Goal: Task Accomplishment & Management: Manage account settings

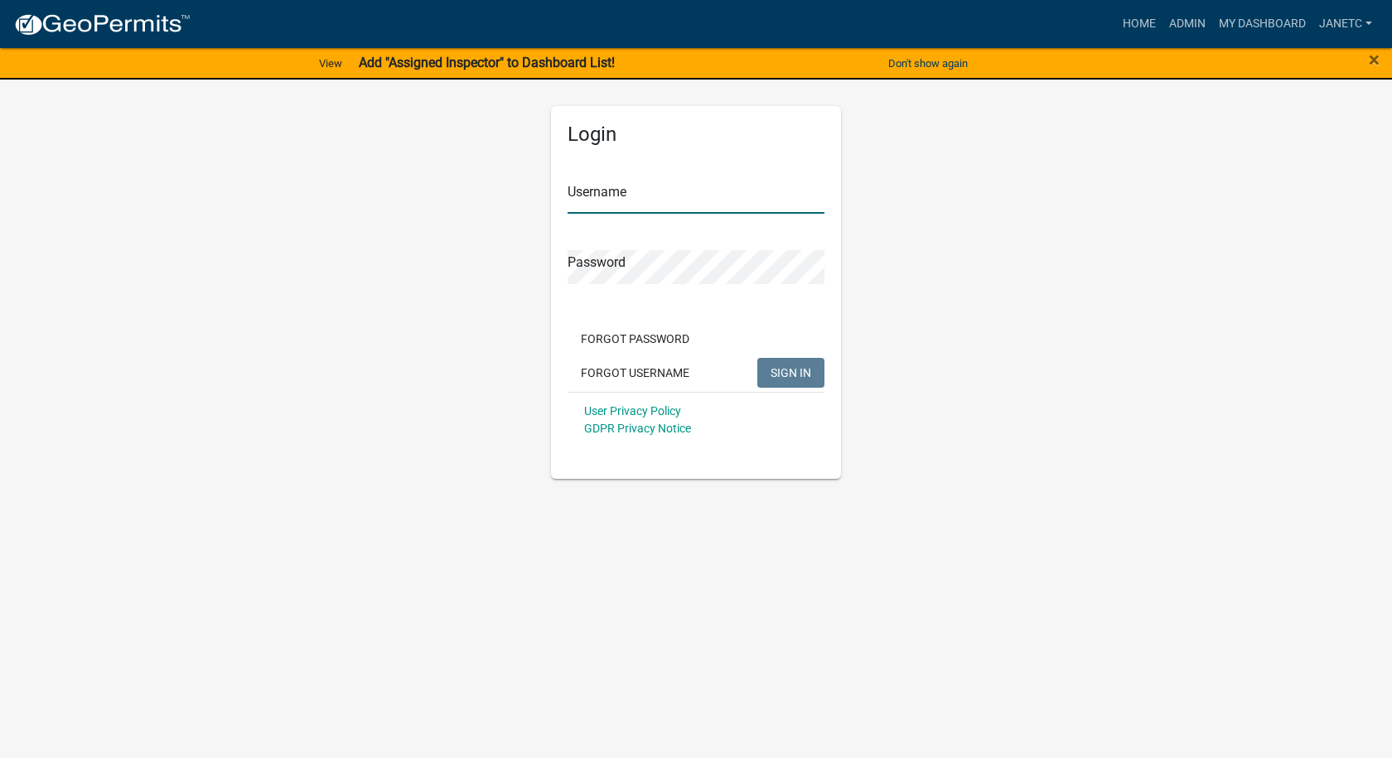
type input "janetc"
click at [797, 364] on button "SIGN IN" at bounding box center [790, 373] width 67 height 30
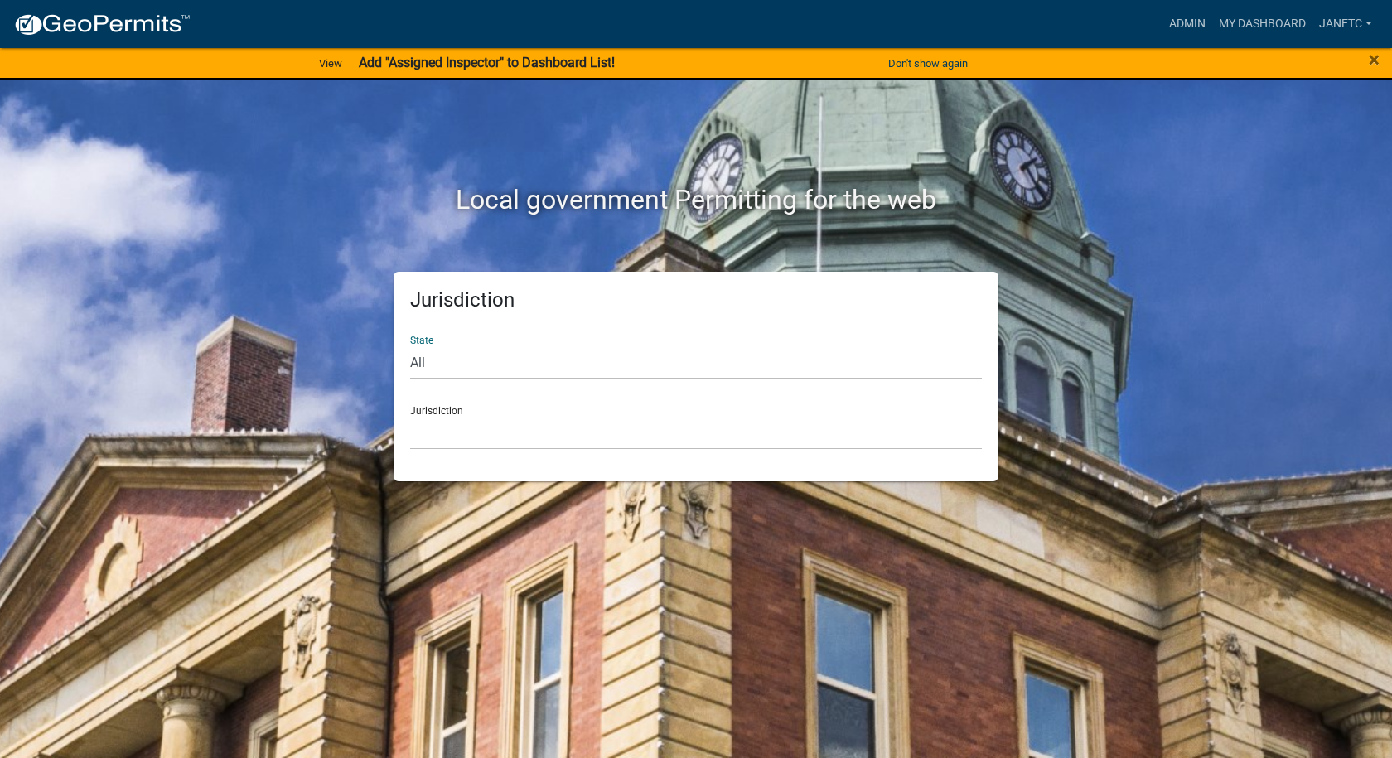
click at [478, 365] on select "All [US_STATE] [US_STATE] [US_STATE] [US_STATE] [US_STATE] [US_STATE] [US_STATE…" at bounding box center [696, 362] width 572 height 34
select select "[US_STATE]"
click at [410, 345] on select "All [US_STATE] [US_STATE] [US_STATE] [US_STATE] [US_STATE] [US_STATE] [US_STATE…" at bounding box center [696, 362] width 572 height 34
click at [459, 424] on select "City of [GEOGRAPHIC_DATA], [US_STATE] City of [GEOGRAPHIC_DATA], [US_STATE] Cit…" at bounding box center [696, 433] width 572 height 34
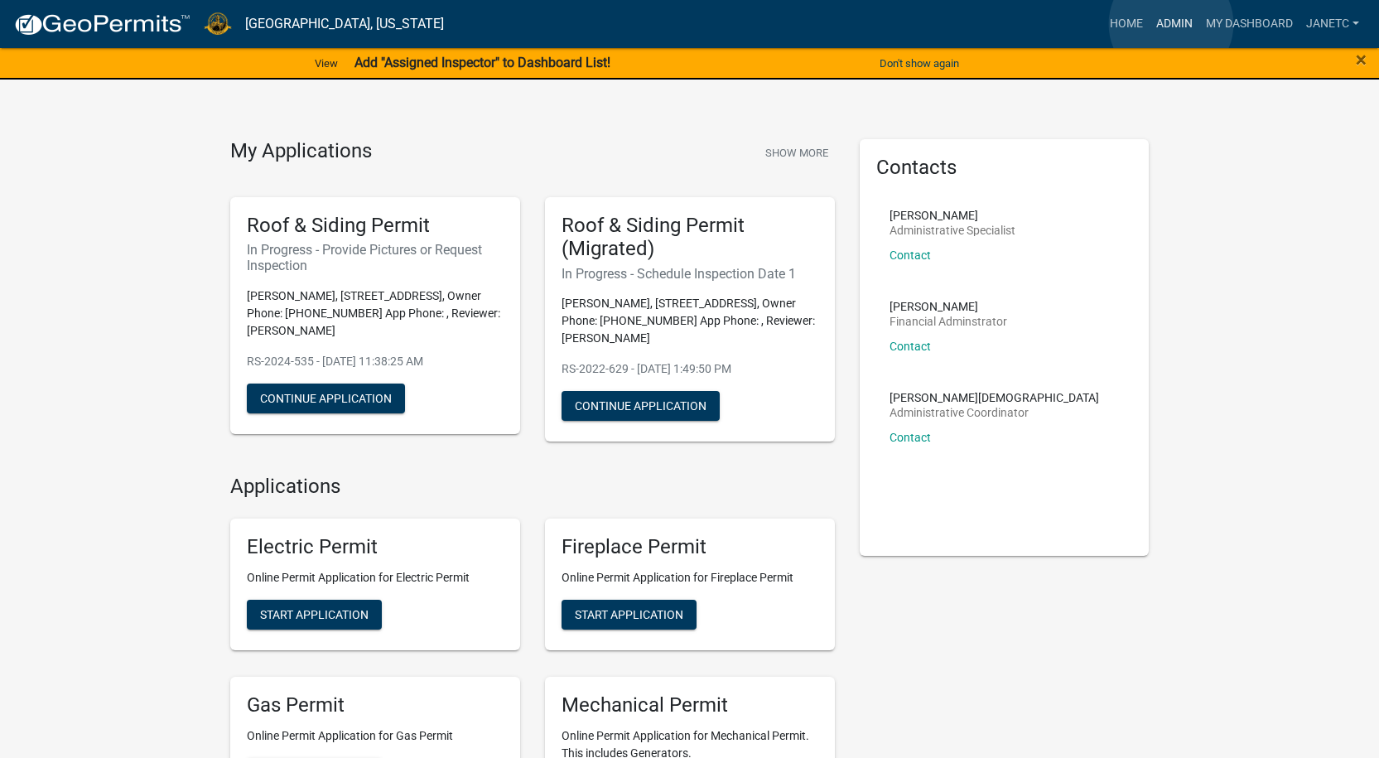
click at [1171, 24] on link "Admin" at bounding box center [1175, 23] width 50 height 31
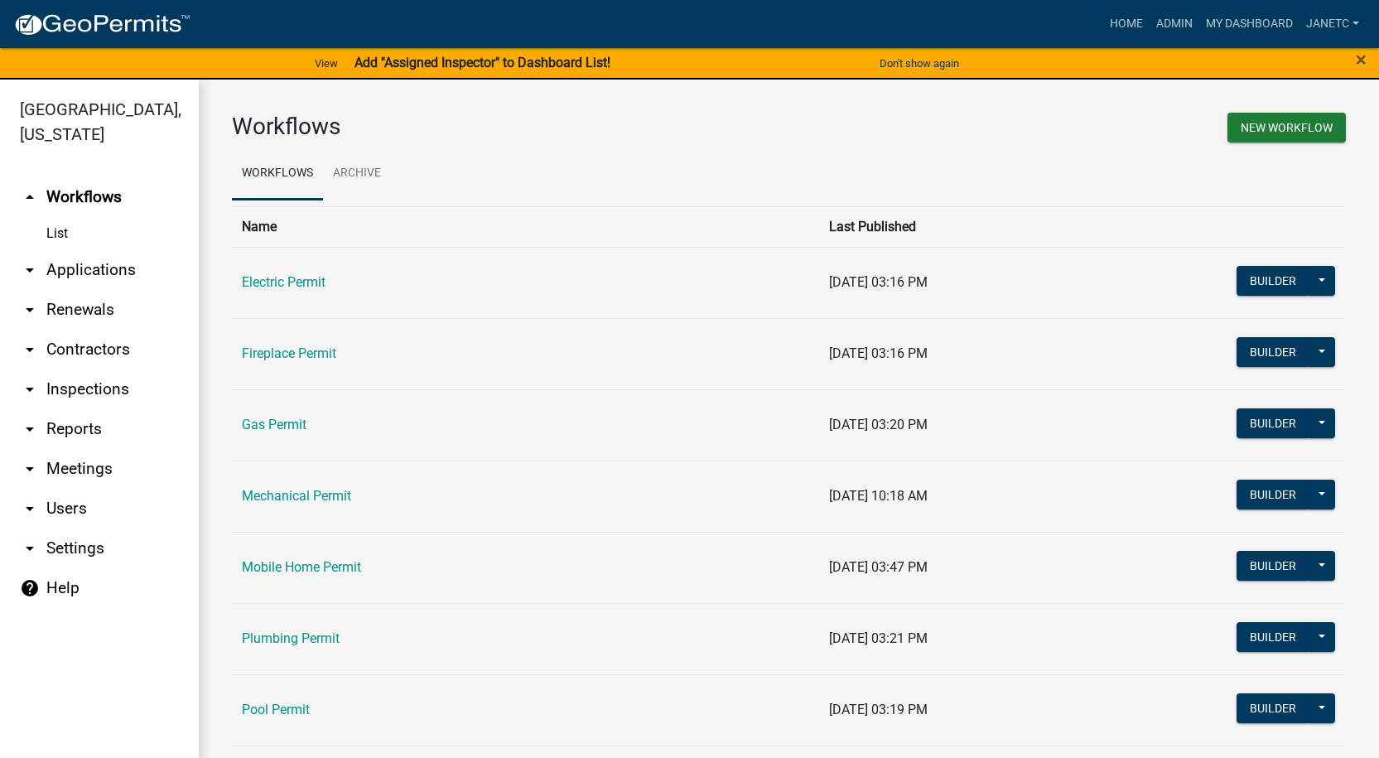
click at [80, 358] on link "arrow_drop_down Contractors" at bounding box center [99, 350] width 199 height 40
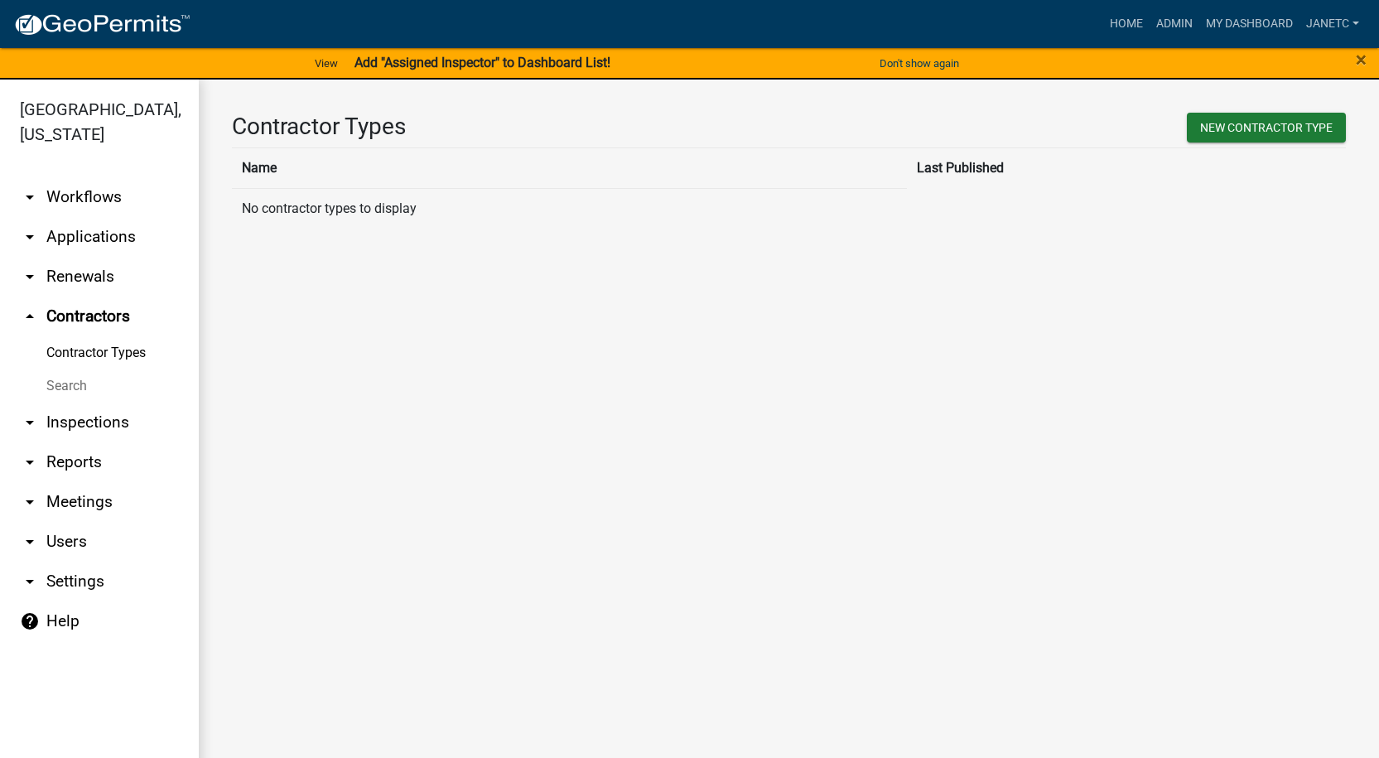
click at [85, 388] on link "Search" at bounding box center [99, 385] width 199 height 33
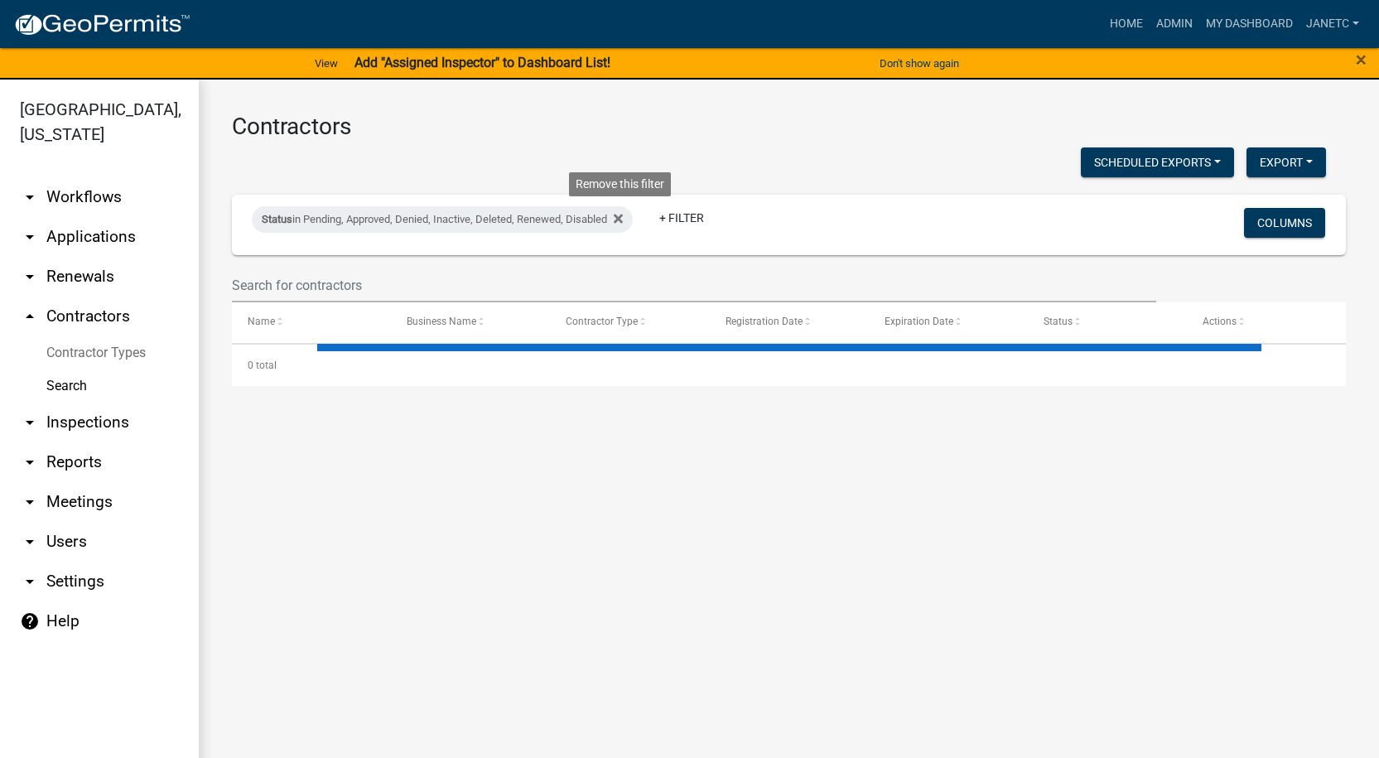
drag, startPoint x: 623, startPoint y: 213, endPoint x: 504, endPoint y: 228, distance: 120.2
click at [620, 213] on icon at bounding box center [618, 218] width 9 height 13
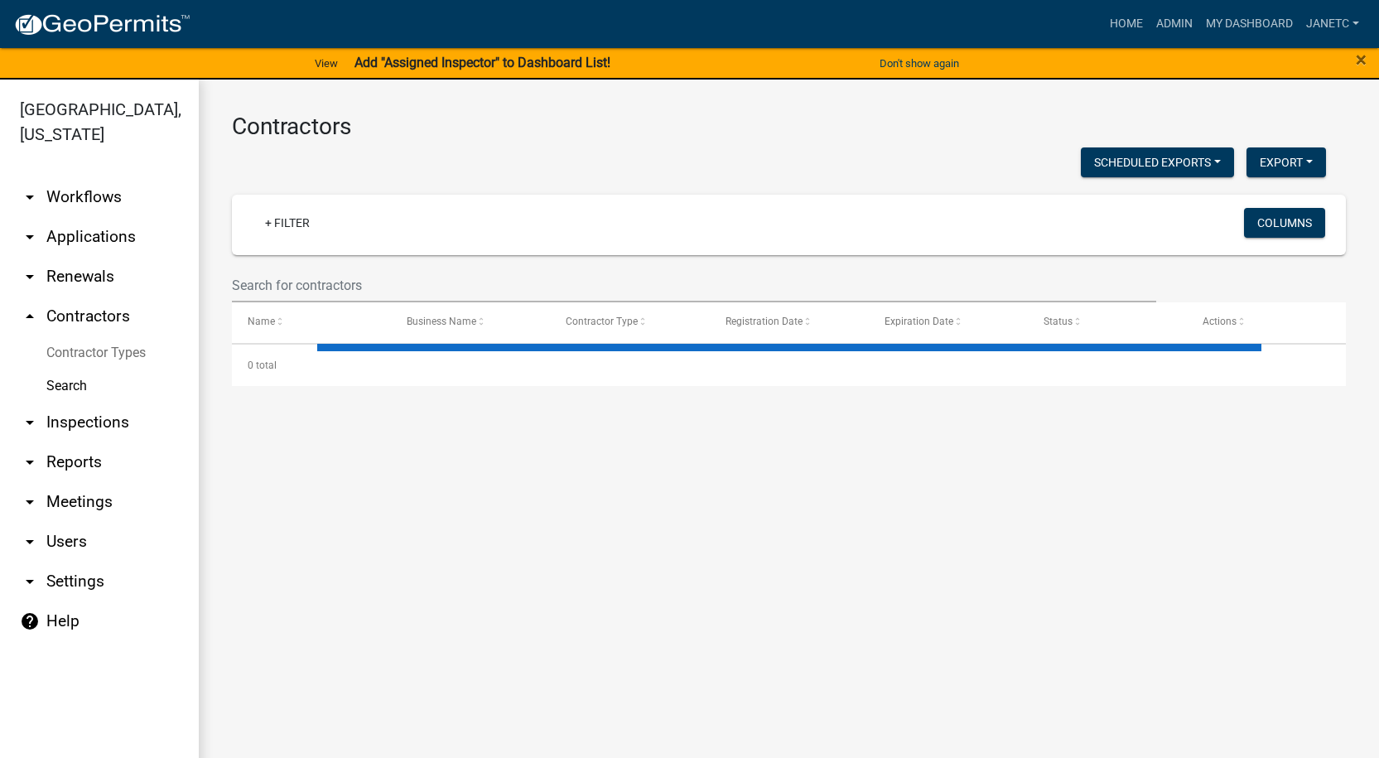
click at [423, 231] on div "+ Filter" at bounding box center [605, 225] width 733 height 34
select select "3: 100"
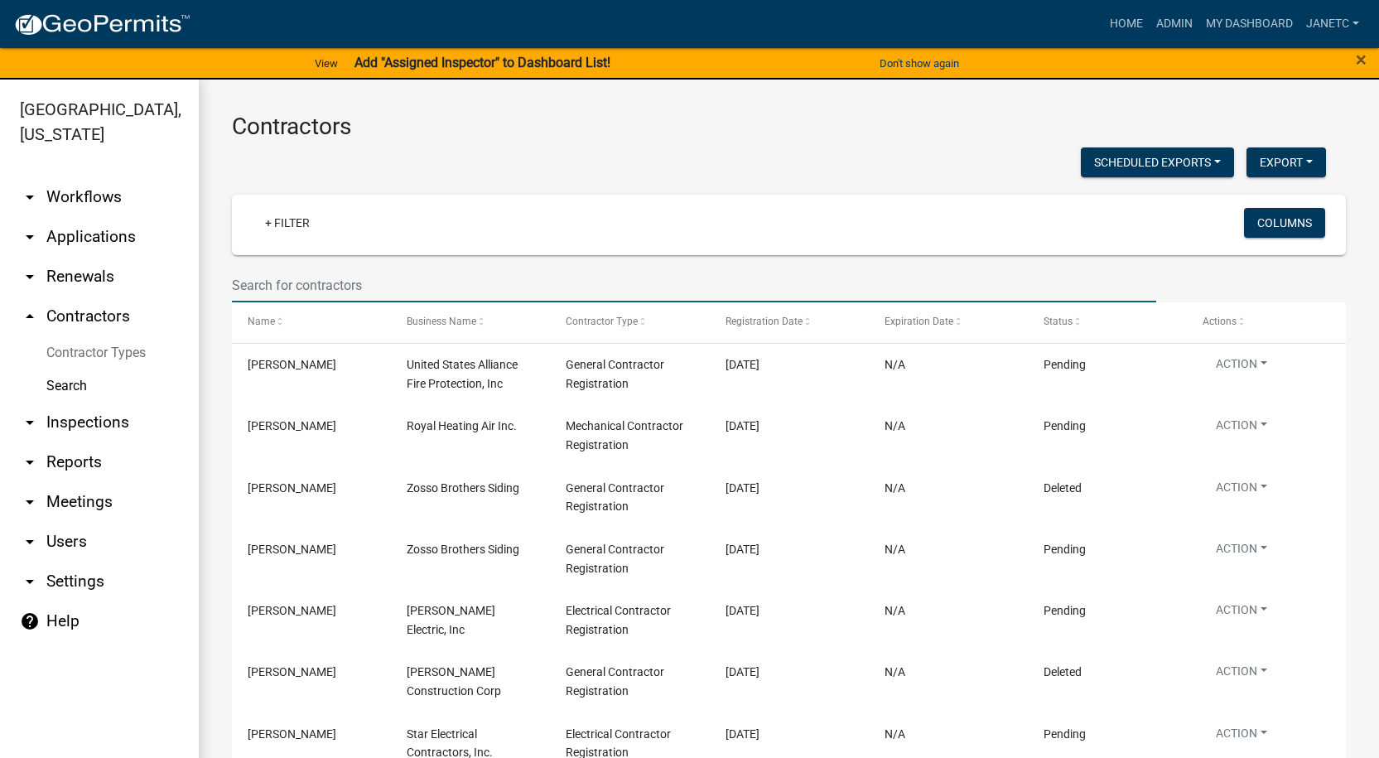
click at [398, 277] on input "text" at bounding box center [694, 285] width 925 height 34
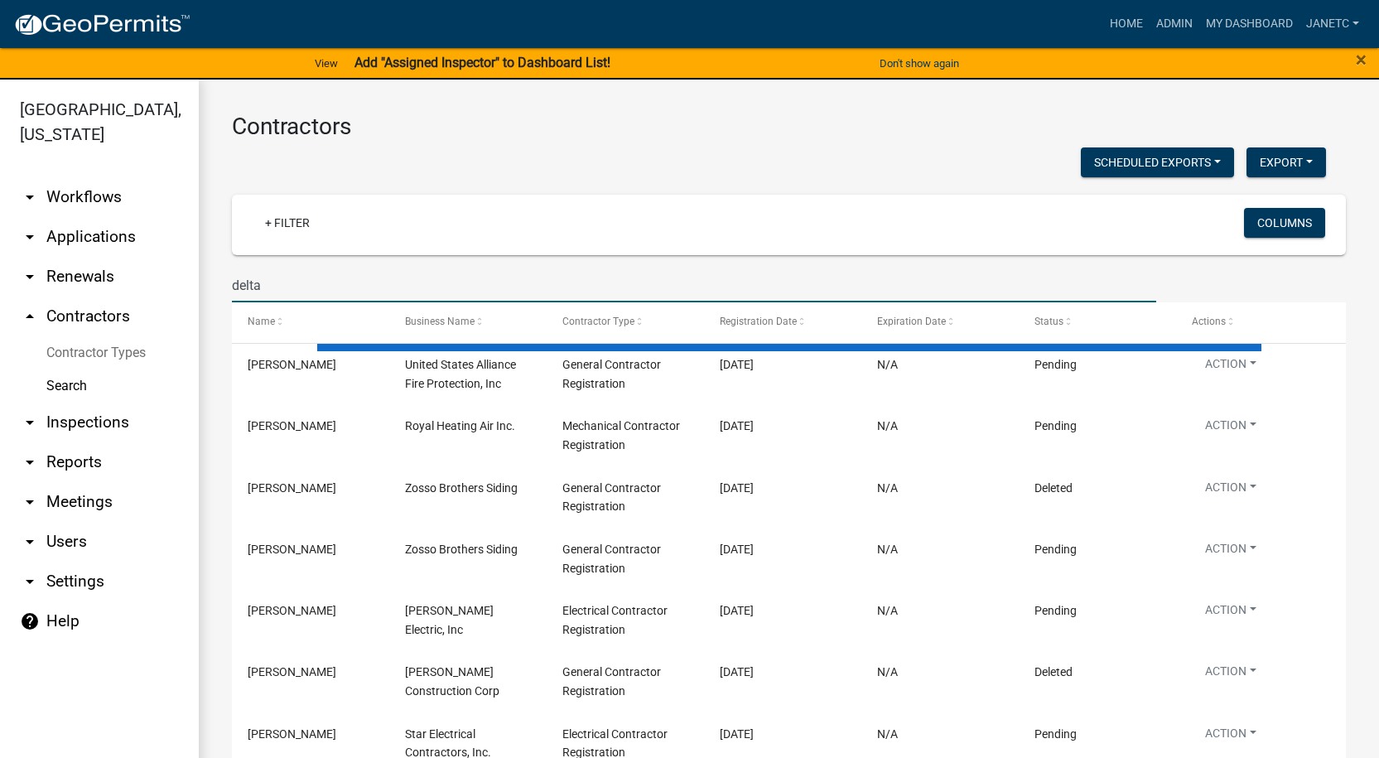
type input "delta"
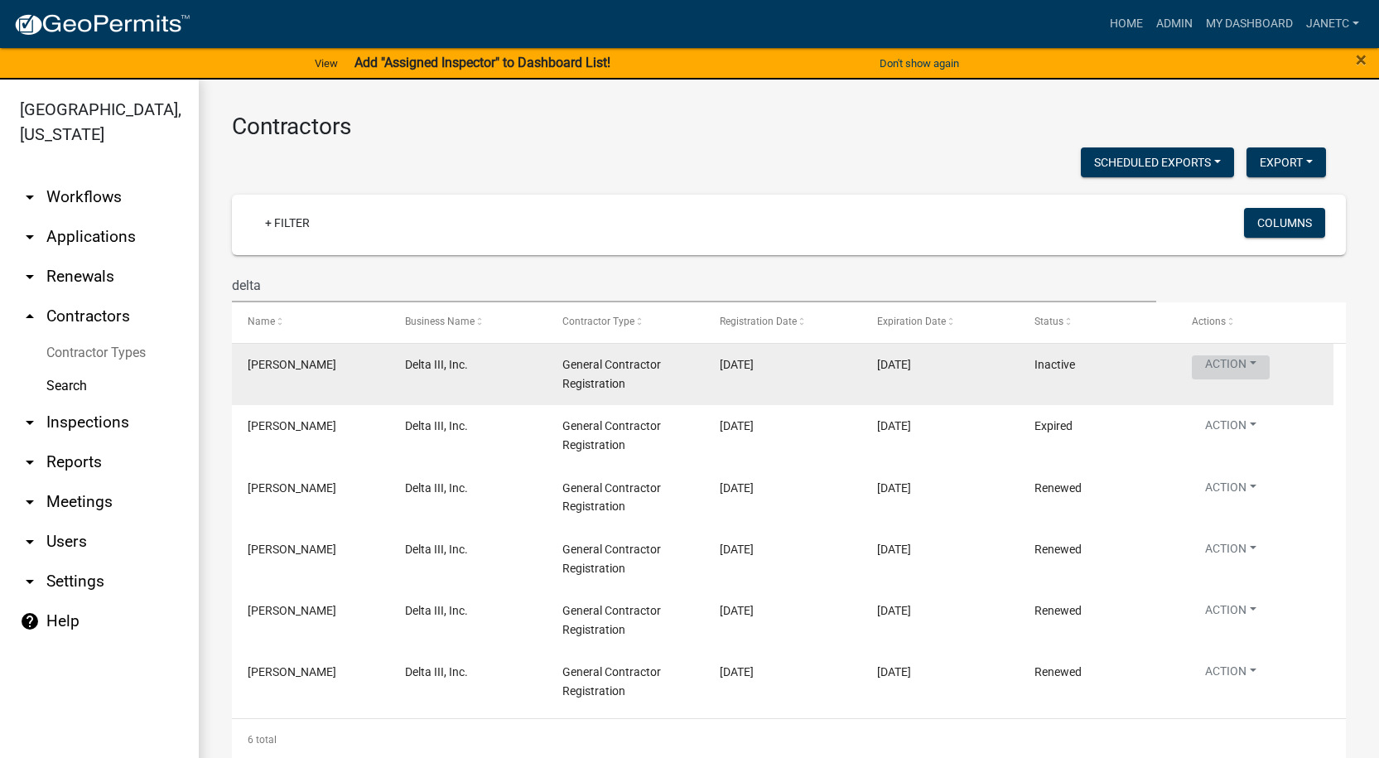
click at [1215, 363] on button "Action" at bounding box center [1231, 367] width 78 height 24
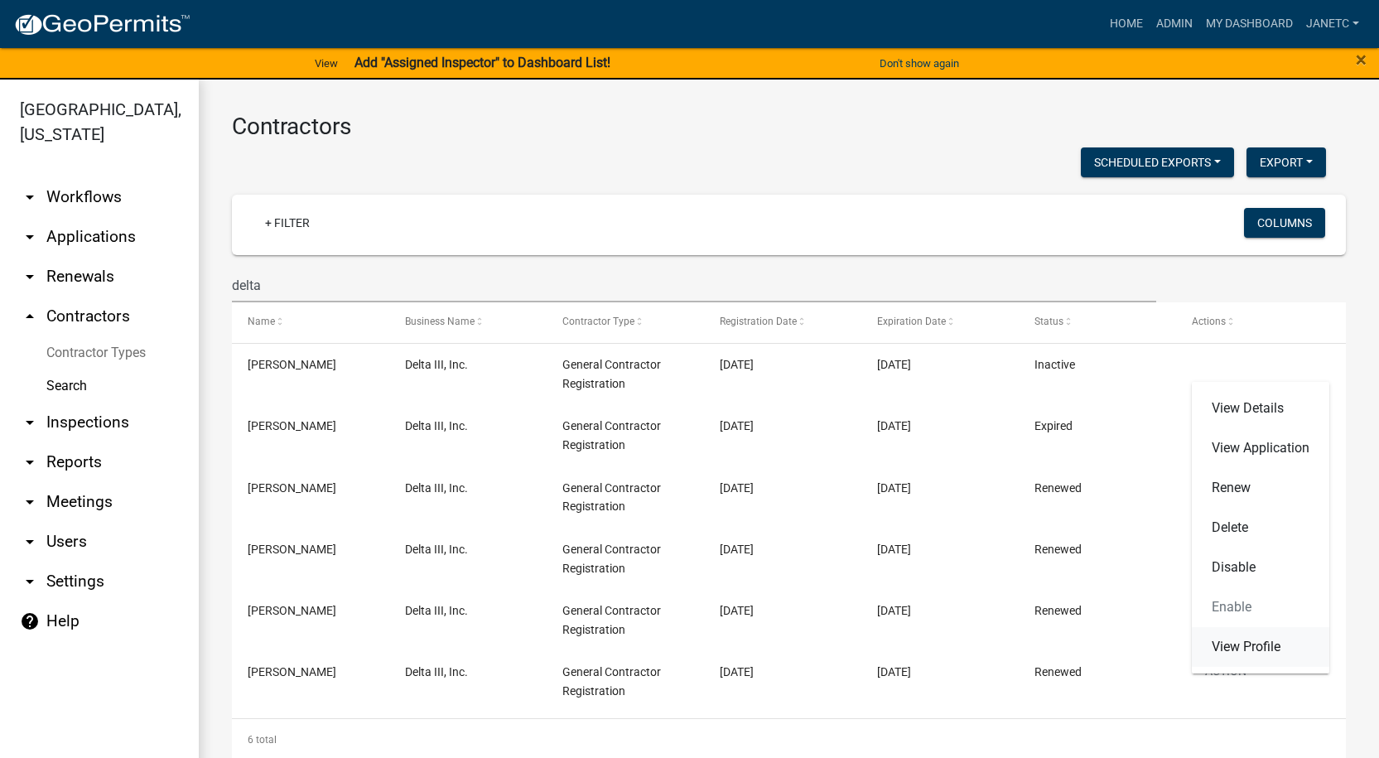
click at [1248, 640] on link "View Profile" at bounding box center [1261, 647] width 138 height 40
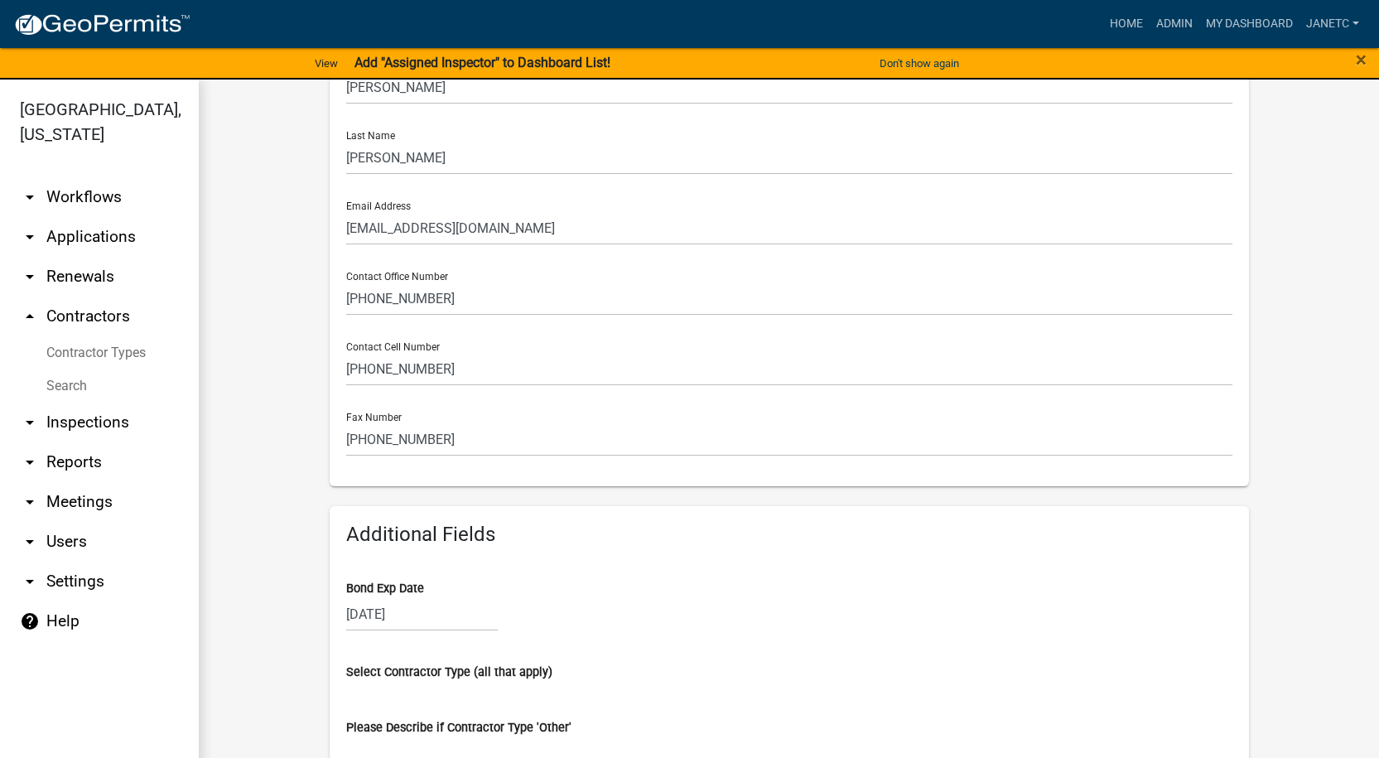
scroll to position [580, 0]
